Goal: Navigation & Orientation: Find specific page/section

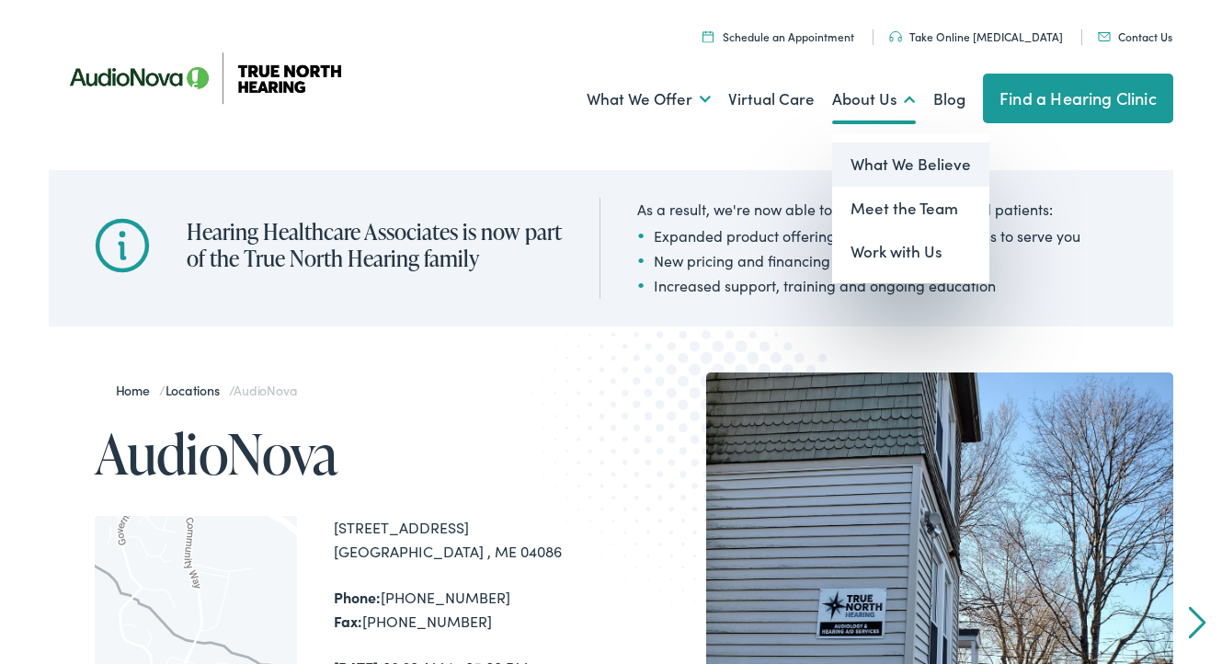
click at [895, 162] on link "What We Believe" at bounding box center [910, 164] width 157 height 44
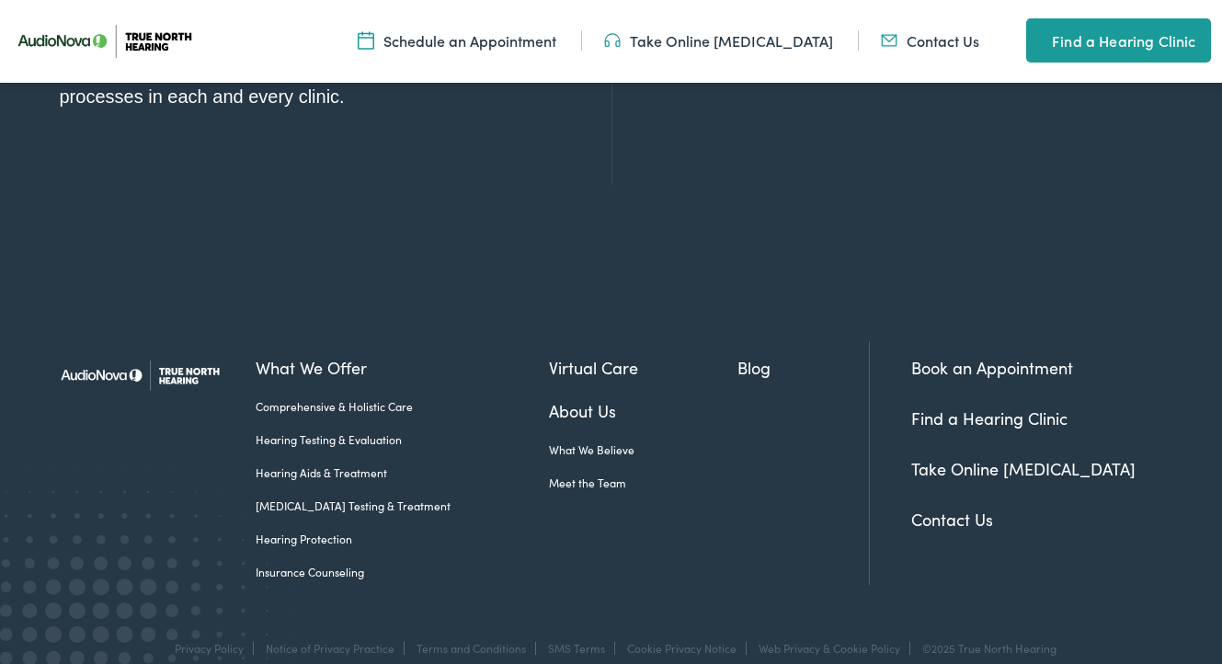
scroll to position [2081, 0]
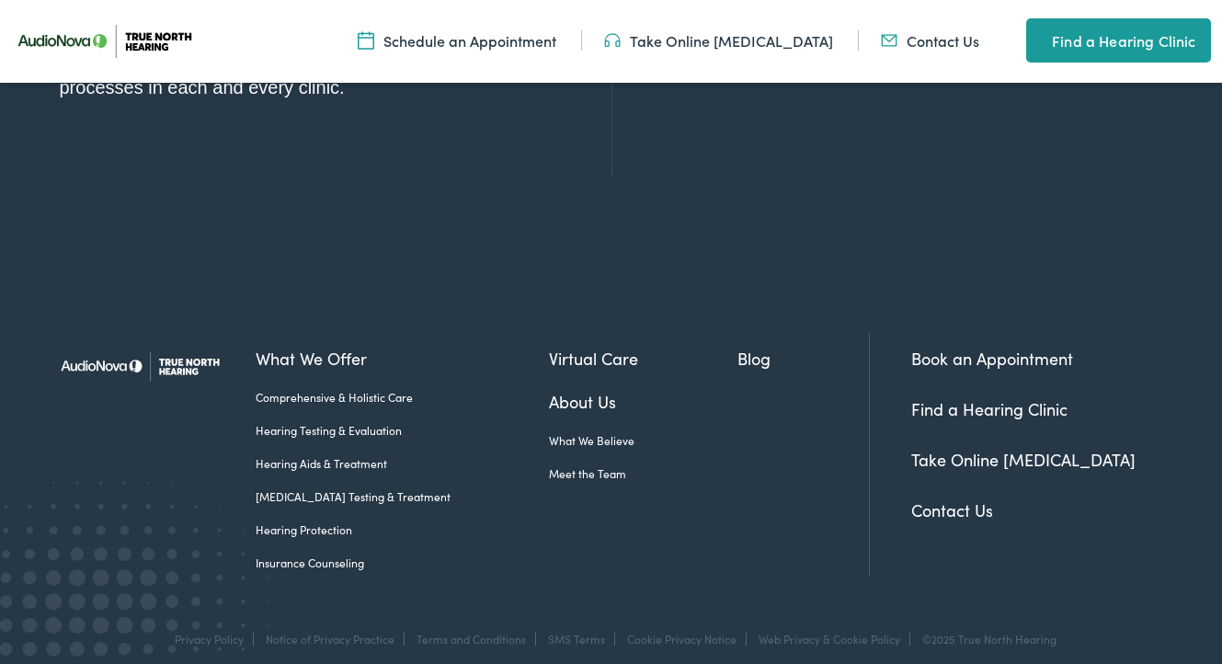
click at [557, 389] on link "About Us" at bounding box center [643, 401] width 188 height 25
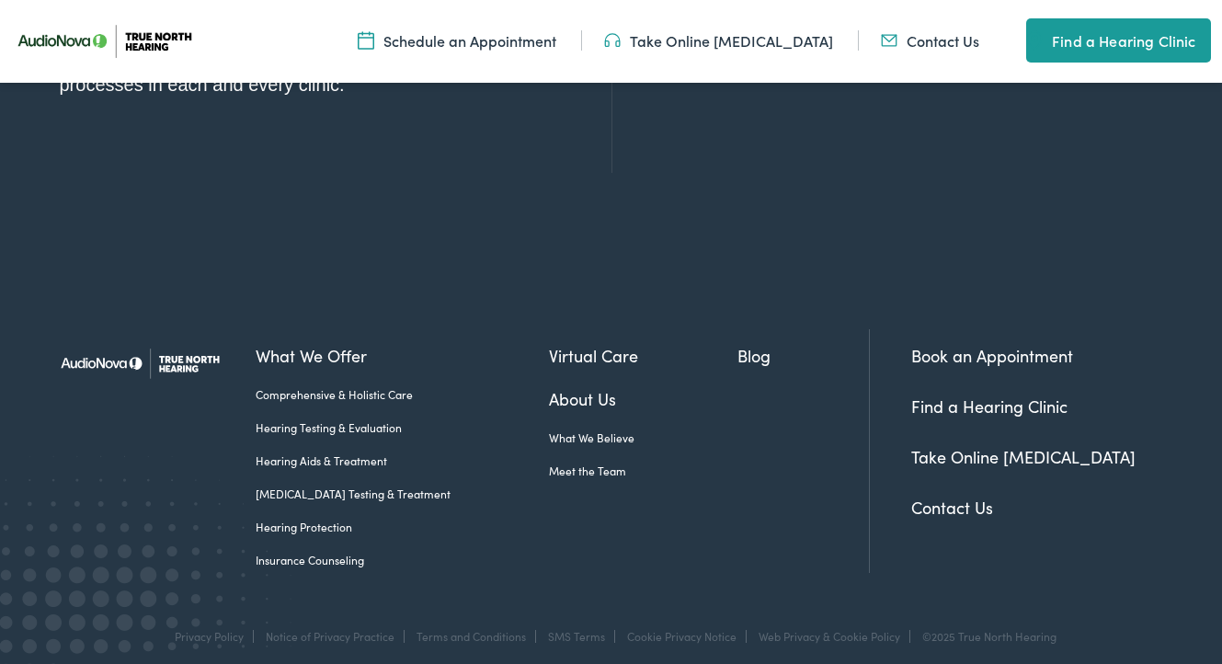
scroll to position [2083, 0]
click at [566, 463] on link "Meet the Team" at bounding box center [643, 471] width 188 height 17
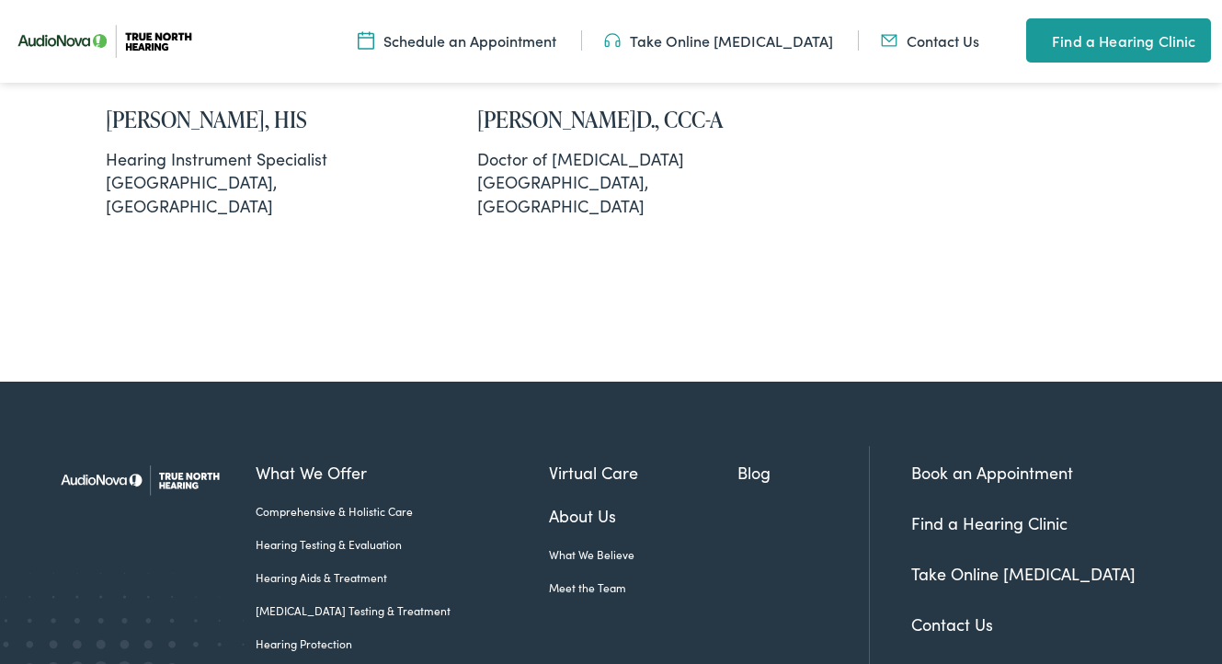
scroll to position [1792, 0]
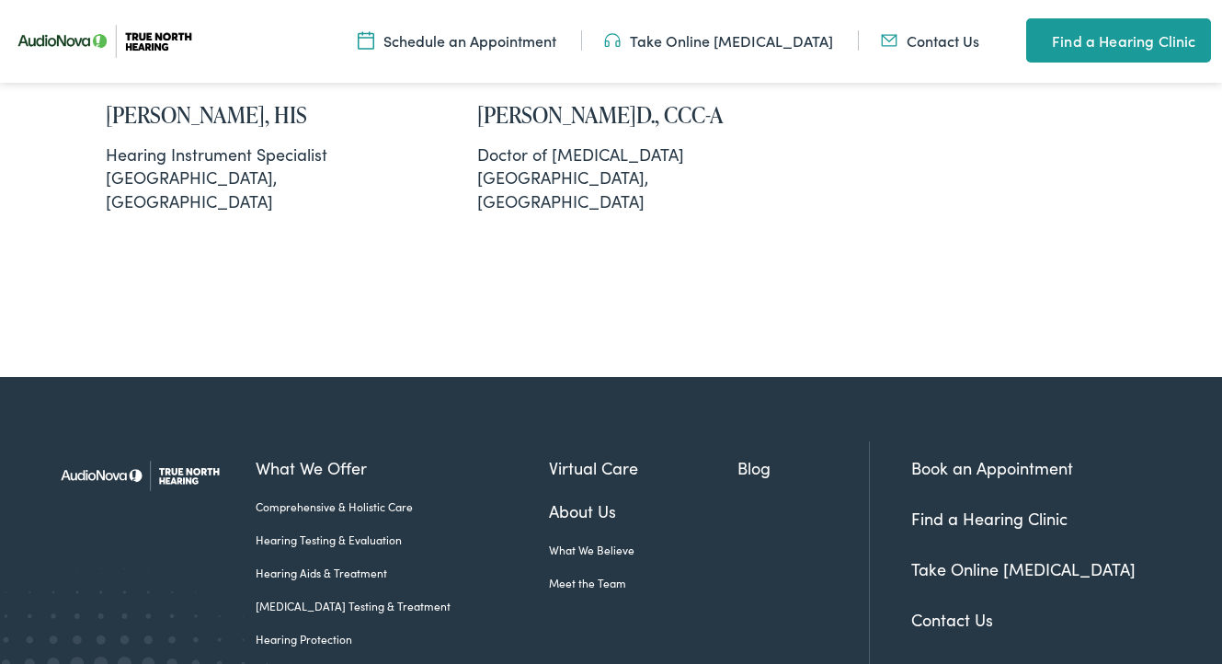
click at [967, 506] on link "Find a Hearing Clinic" at bounding box center [989, 517] width 156 height 23
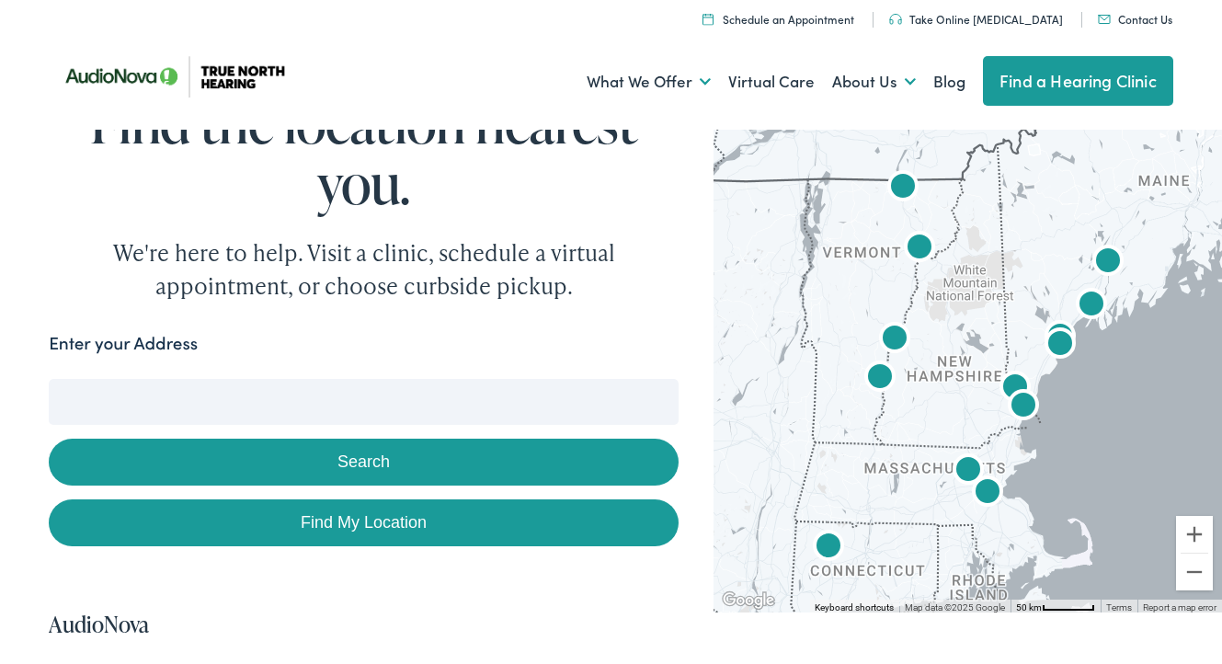
click at [289, 374] on form "Enter your Address Search Find My Location" at bounding box center [364, 438] width 630 height 217
click at [270, 395] on input "Enter your Address" at bounding box center [364, 402] width 630 height 46
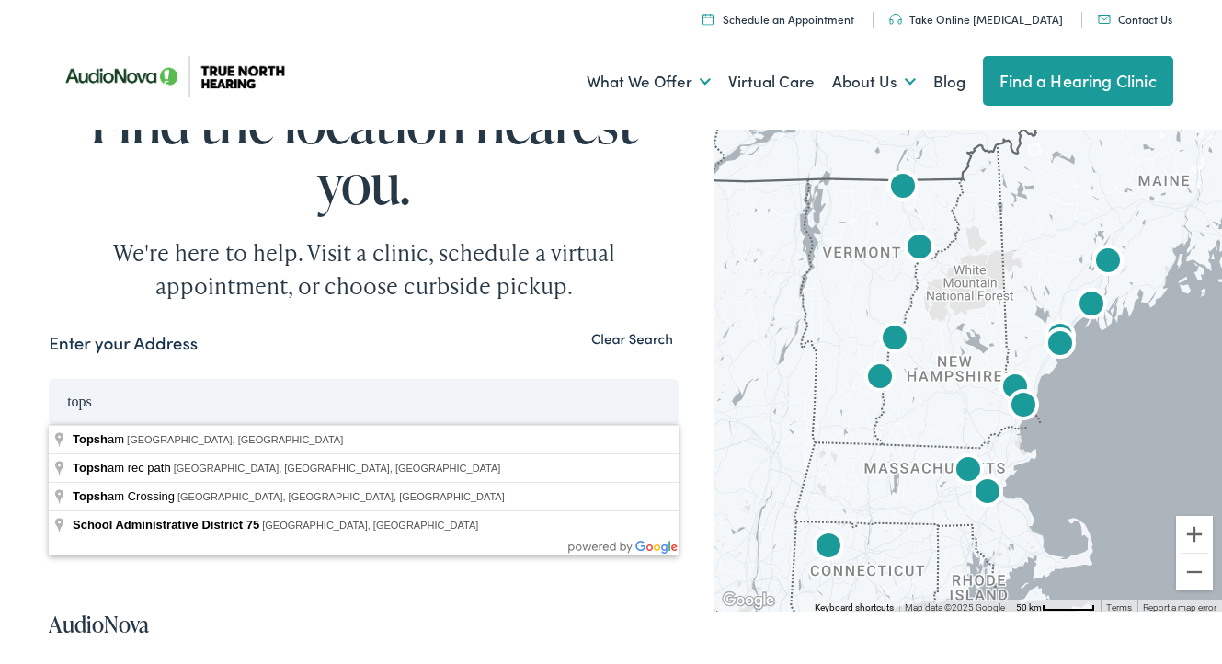
type input "Topsham, ME, USA"
drag, startPoint x: 269, startPoint y: 386, endPoint x: 147, endPoint y: 440, distance: 133.7
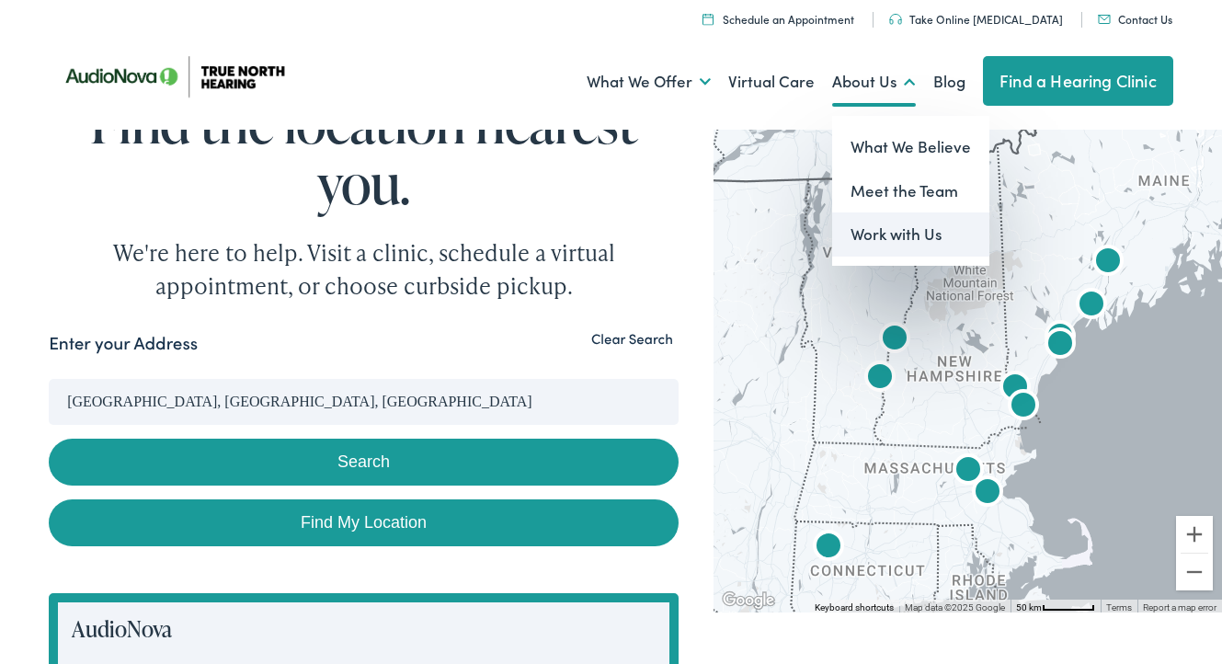
click at [907, 230] on link "Work with Us" at bounding box center [910, 234] width 157 height 44
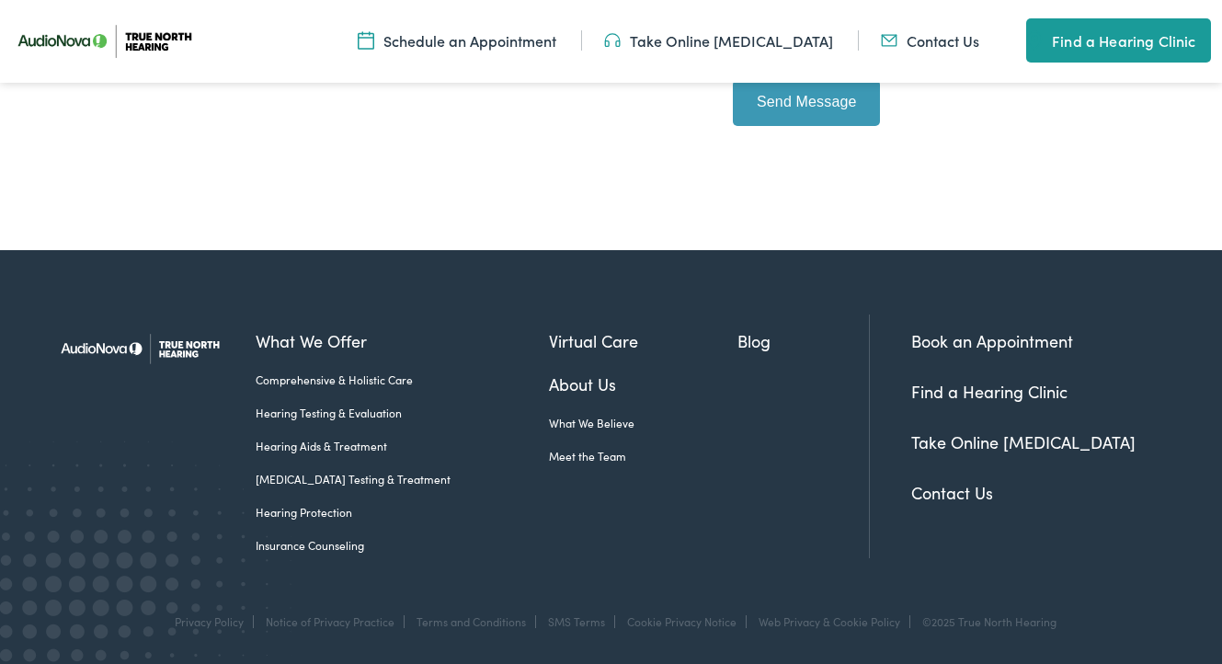
scroll to position [659, 0]
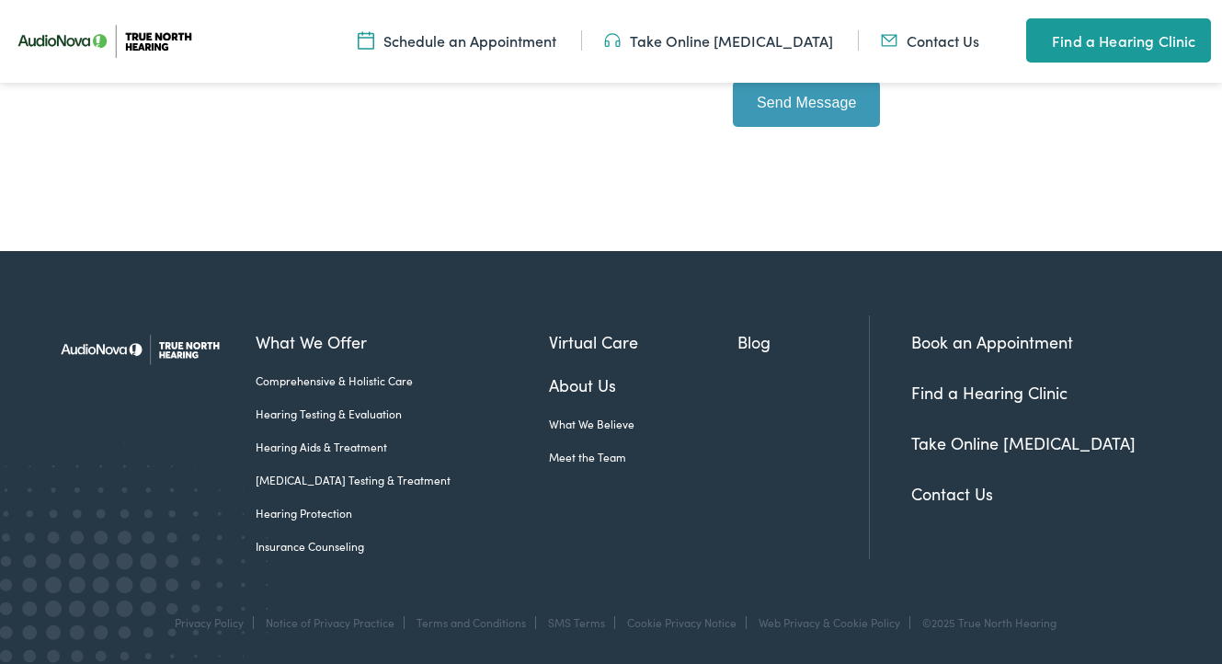
click at [957, 490] on link "Contact Us" at bounding box center [952, 493] width 82 height 23
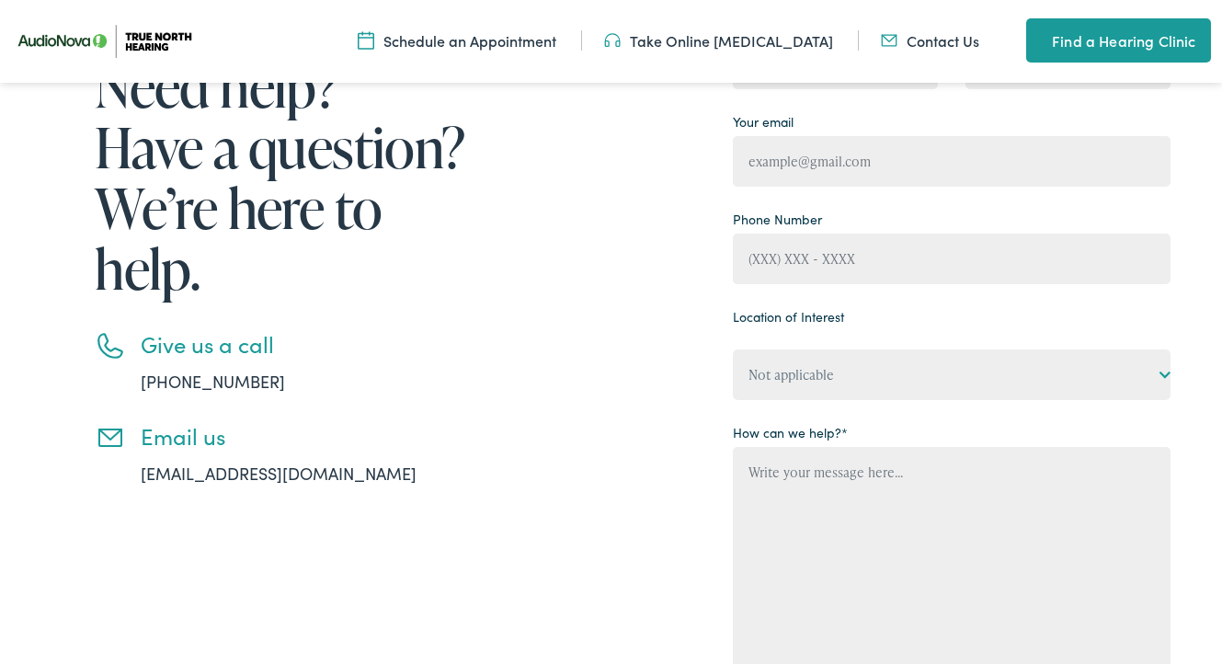
scroll to position [253, 0]
